Goal: Task Accomplishment & Management: Complete application form

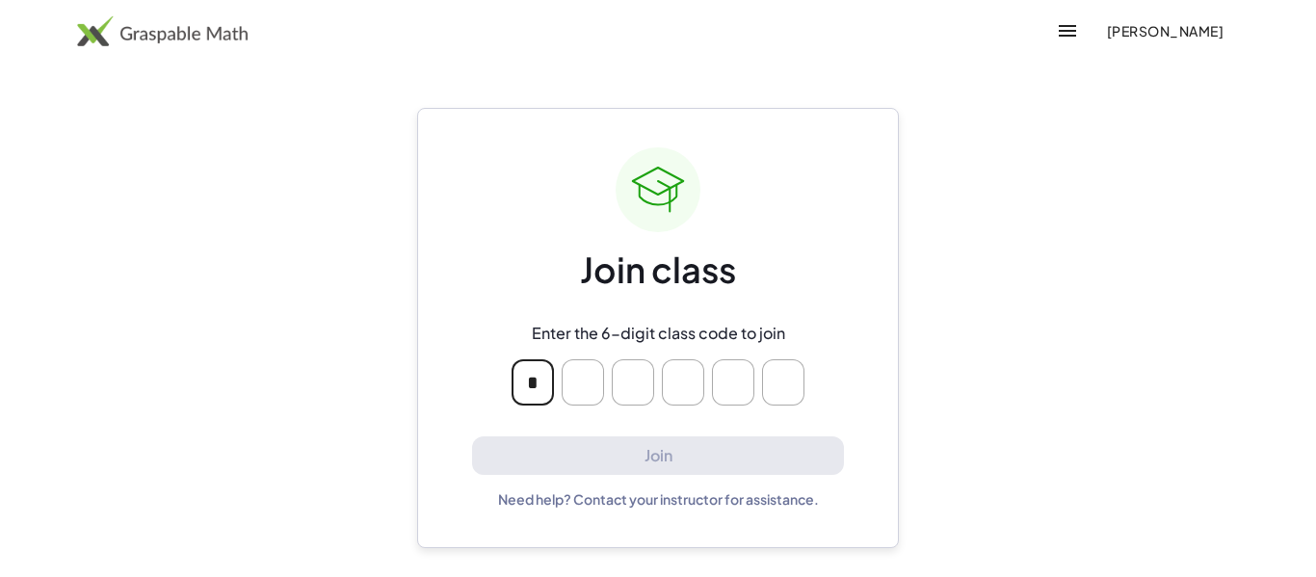
type input "*"
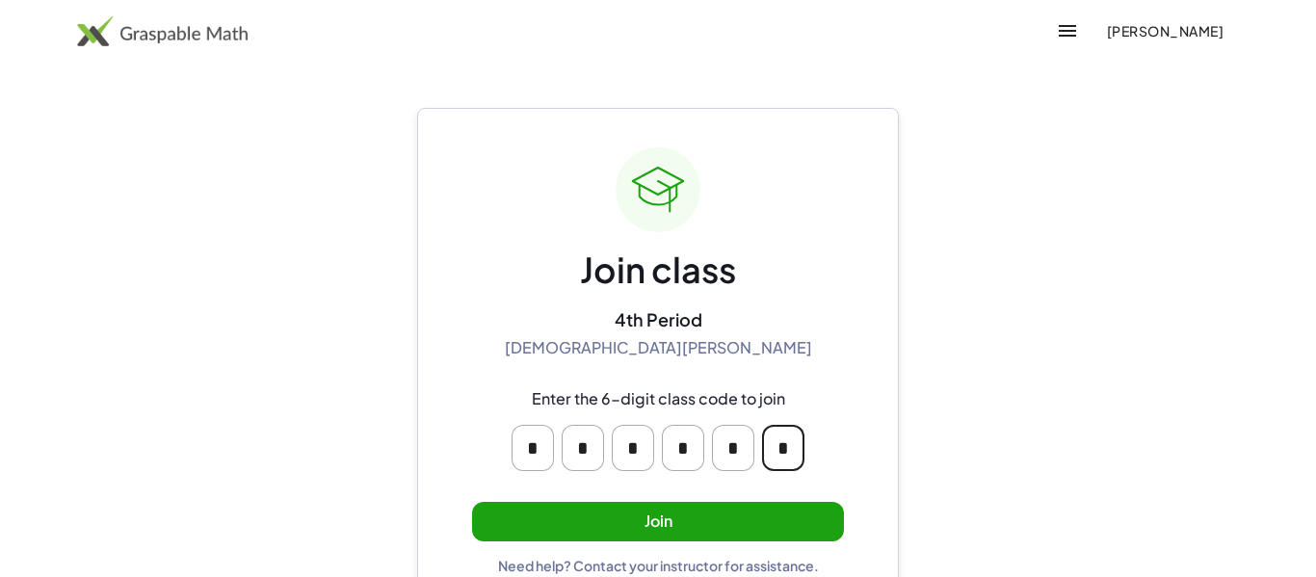
type input "*"
click at [655, 530] on button "Join" at bounding box center [658, 521] width 372 height 39
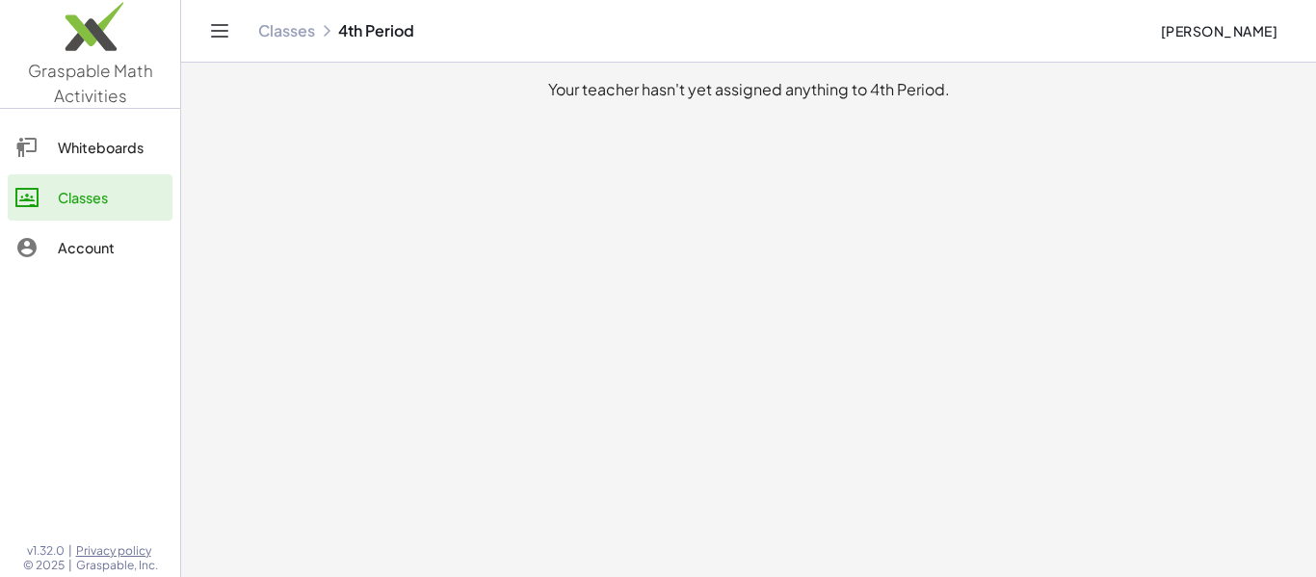
click at [89, 166] on link "Whiteboards" at bounding box center [90, 147] width 165 height 46
